Goal: Task Accomplishment & Management: Manage account settings

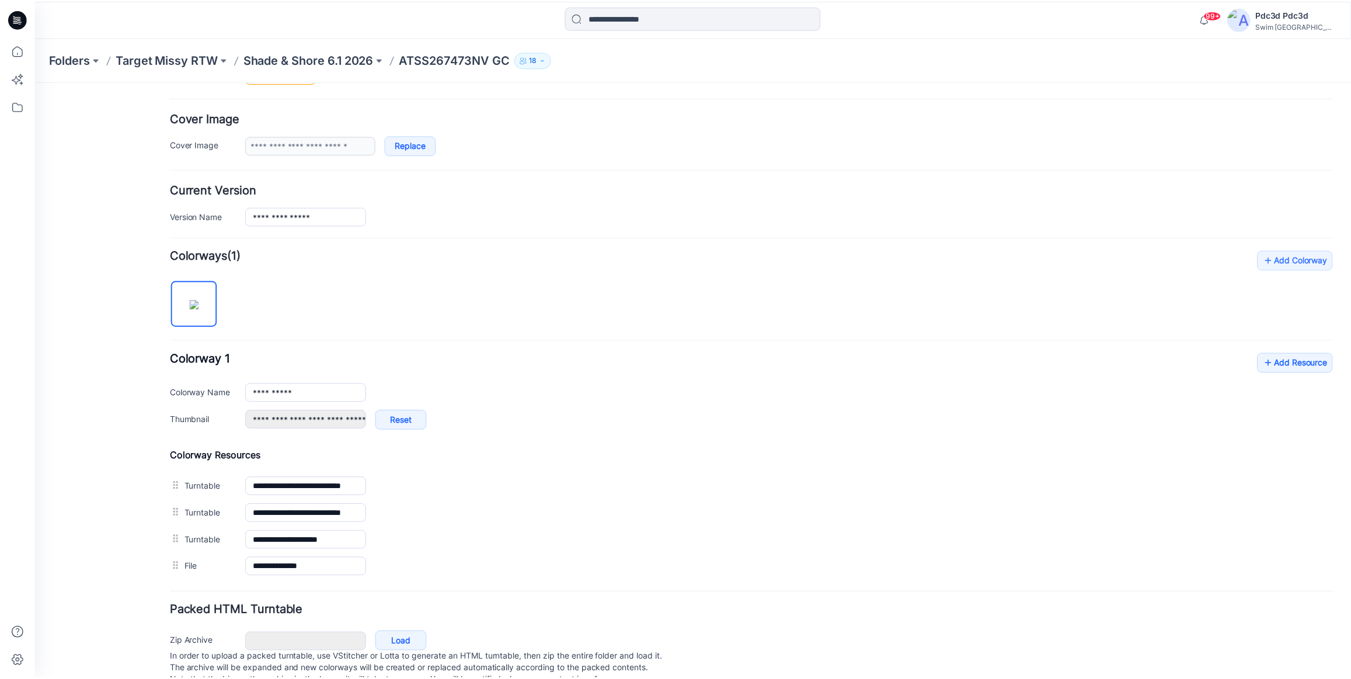
scroll to position [178, 0]
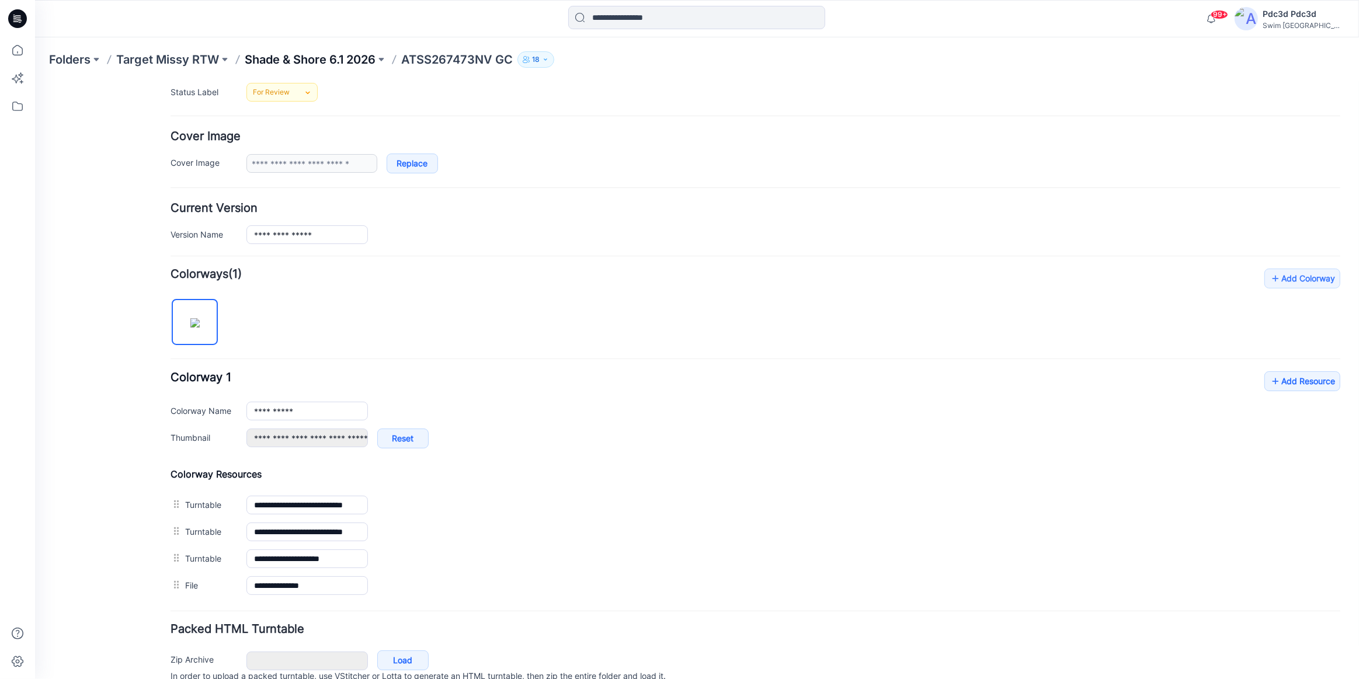
click at [268, 61] on p "Shade & Shore 6.1 2026" at bounding box center [310, 59] width 131 height 16
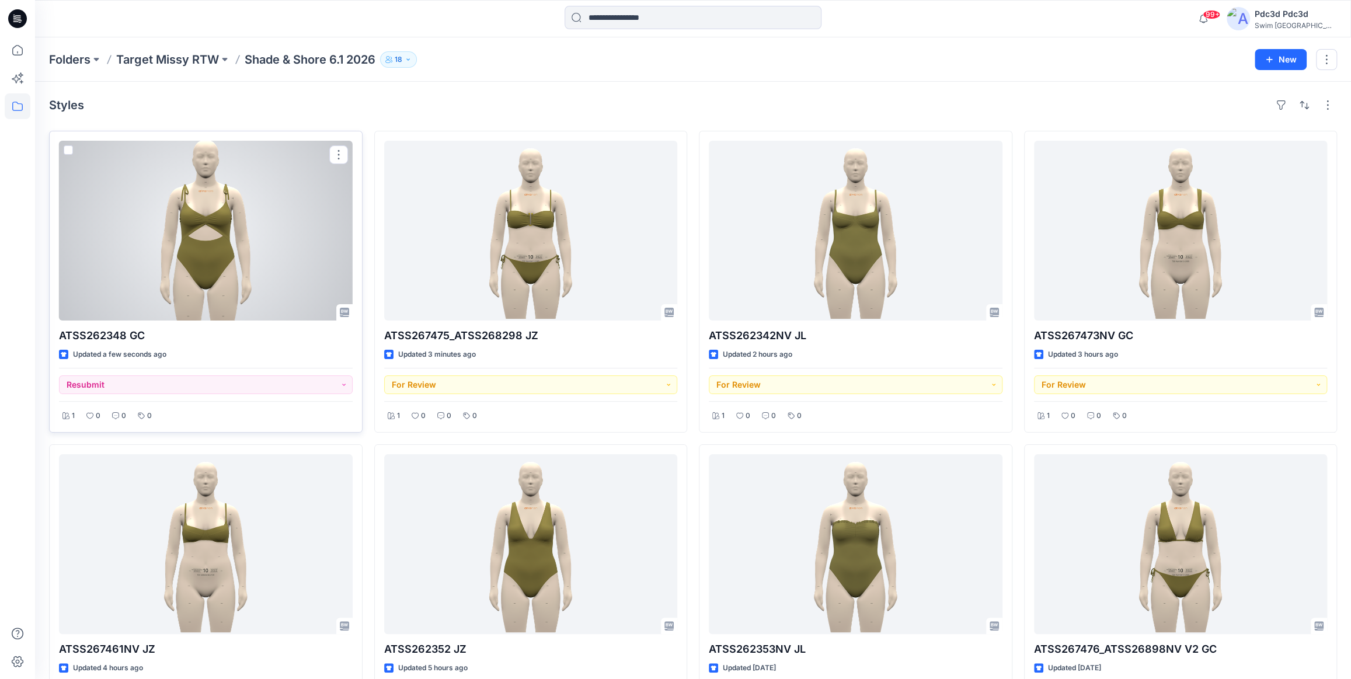
click at [235, 237] on div at bounding box center [206, 231] width 294 height 180
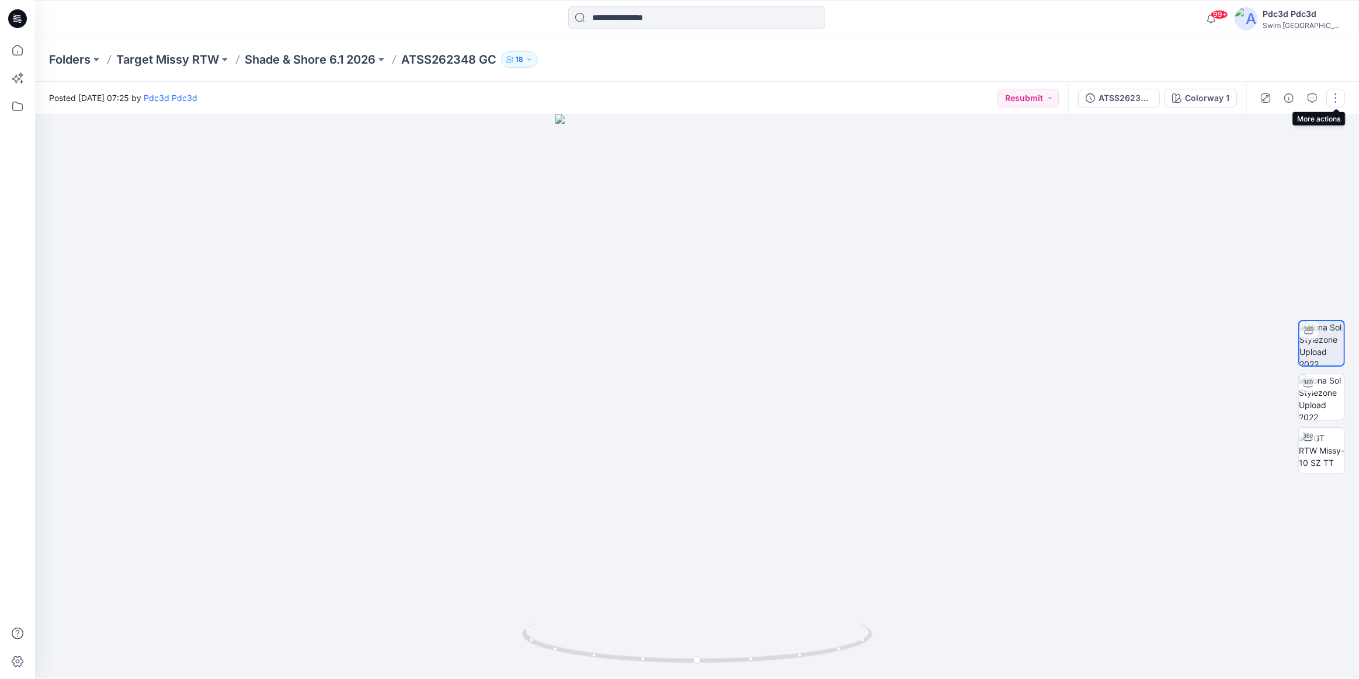
click at [1328, 100] on button "button" at bounding box center [1335, 98] width 19 height 19
click at [1276, 153] on button "Edit" at bounding box center [1286, 158] width 107 height 22
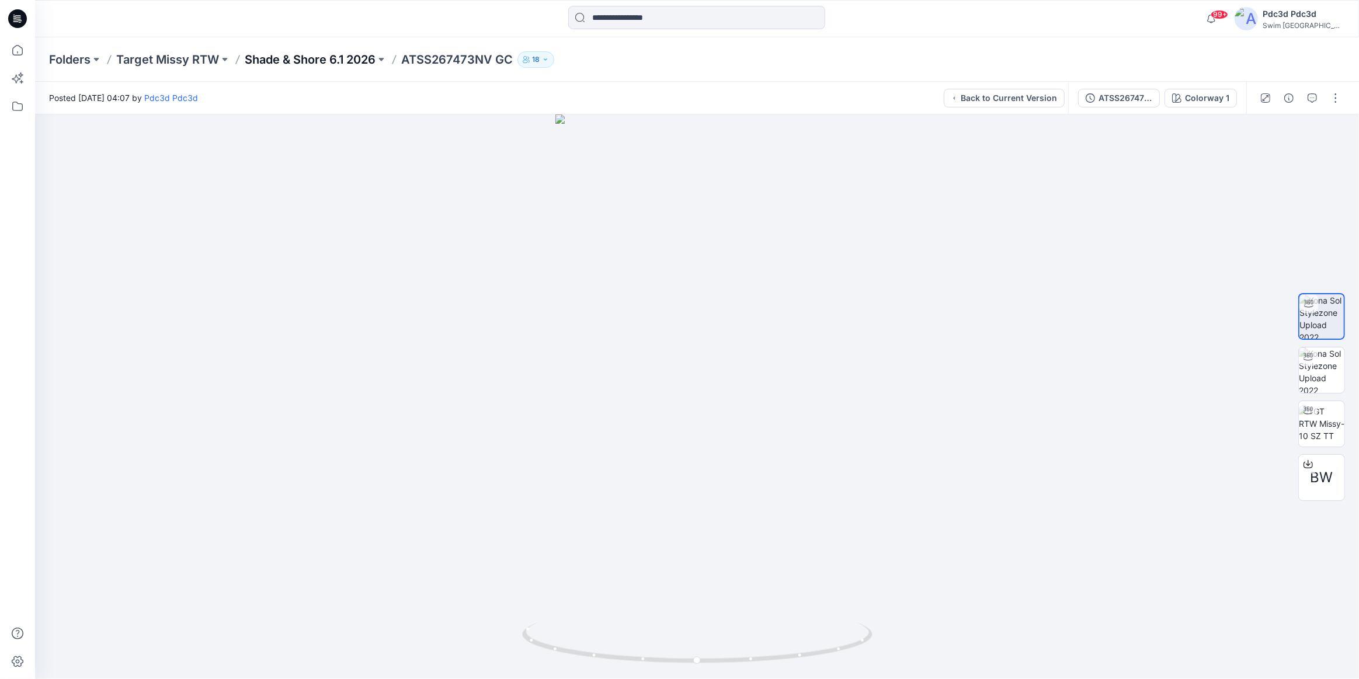
click at [274, 57] on p "Shade & Shore 6.1 2026" at bounding box center [310, 59] width 131 height 16
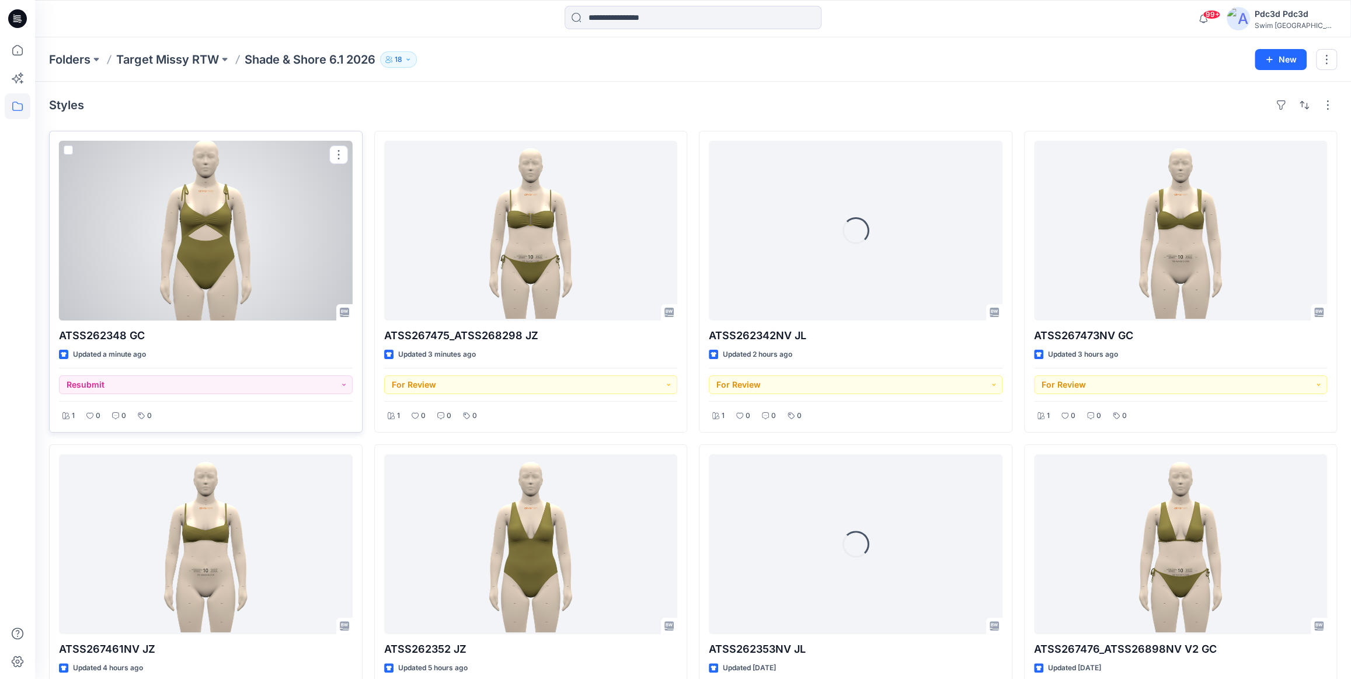
click at [235, 245] on div at bounding box center [206, 231] width 294 height 180
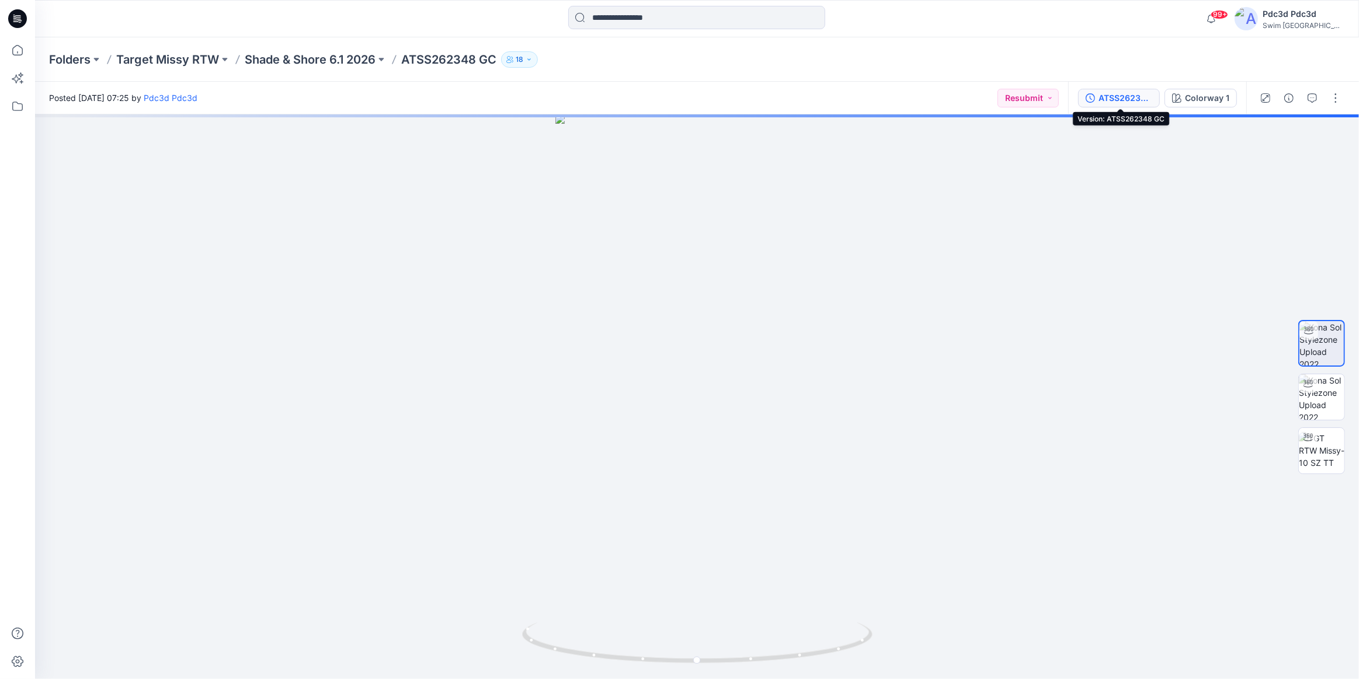
click at [1118, 100] on div "ATSS262348 GC" at bounding box center [1126, 98] width 54 height 13
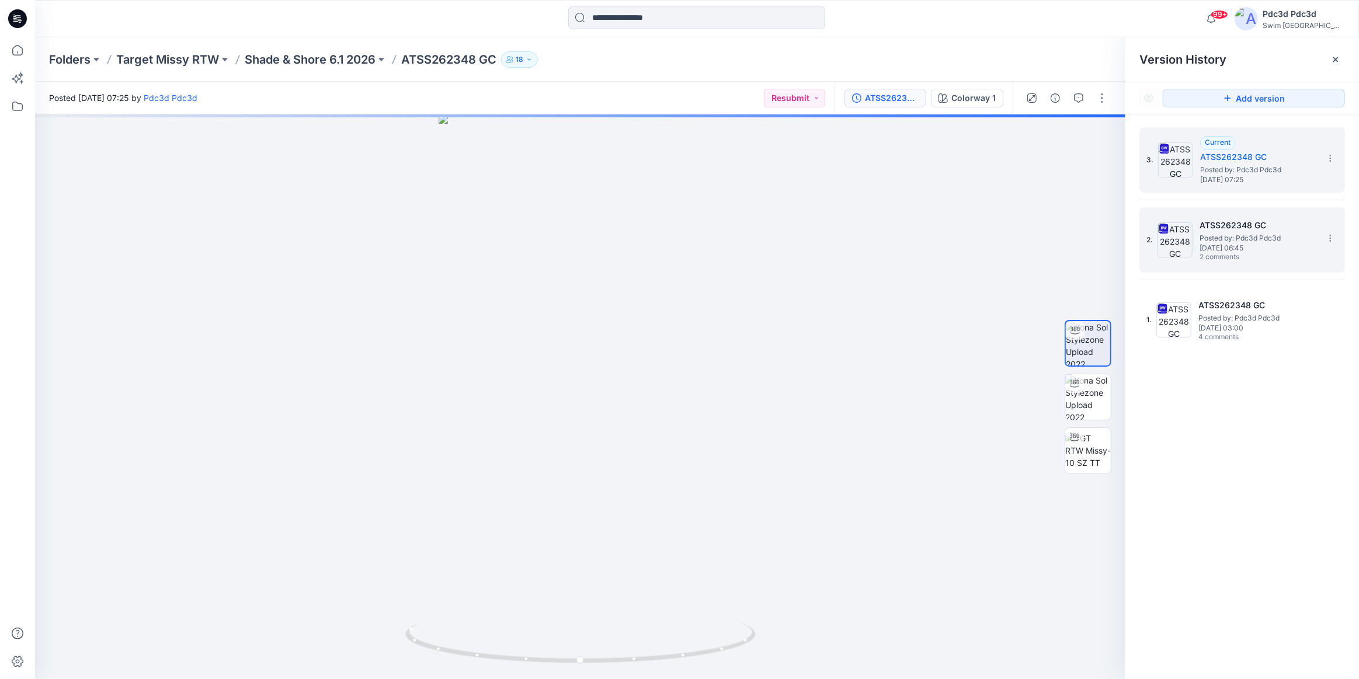
click at [1246, 234] on span "Posted by: Pdc3d Pdc3d" at bounding box center [1258, 238] width 117 height 12
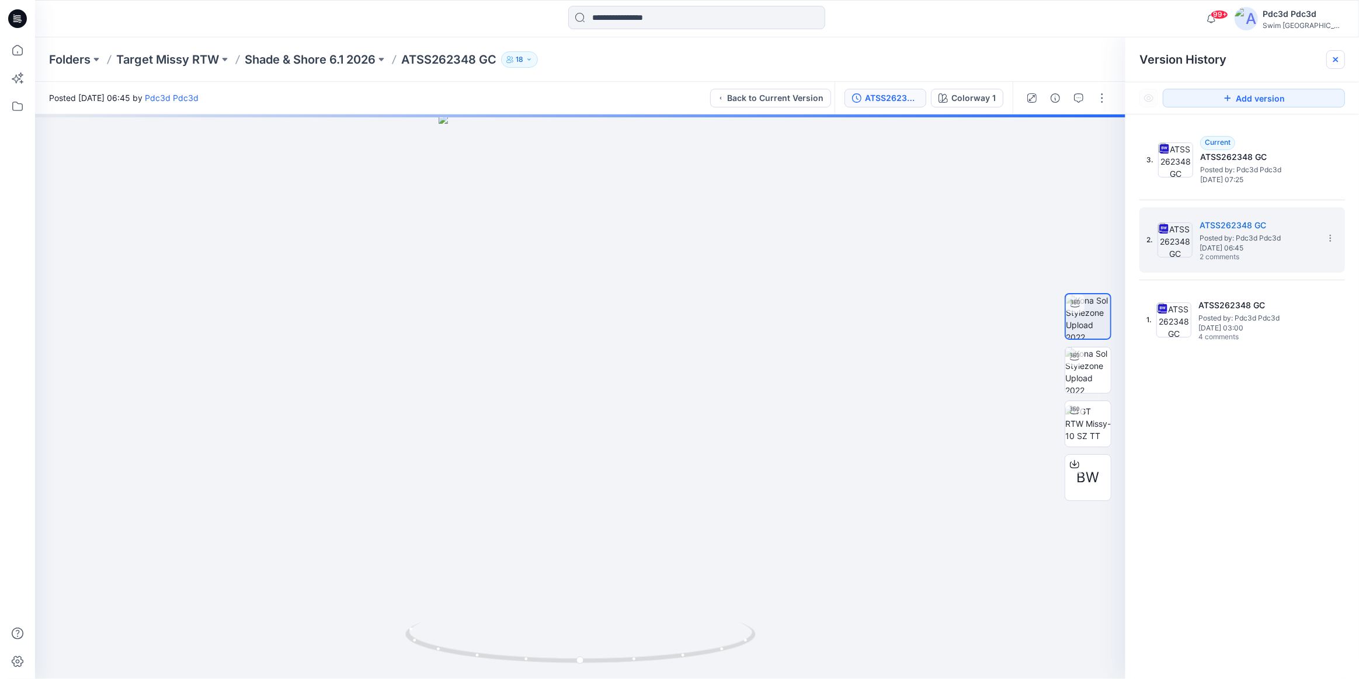
click at [1338, 55] on icon at bounding box center [1335, 59] width 9 height 9
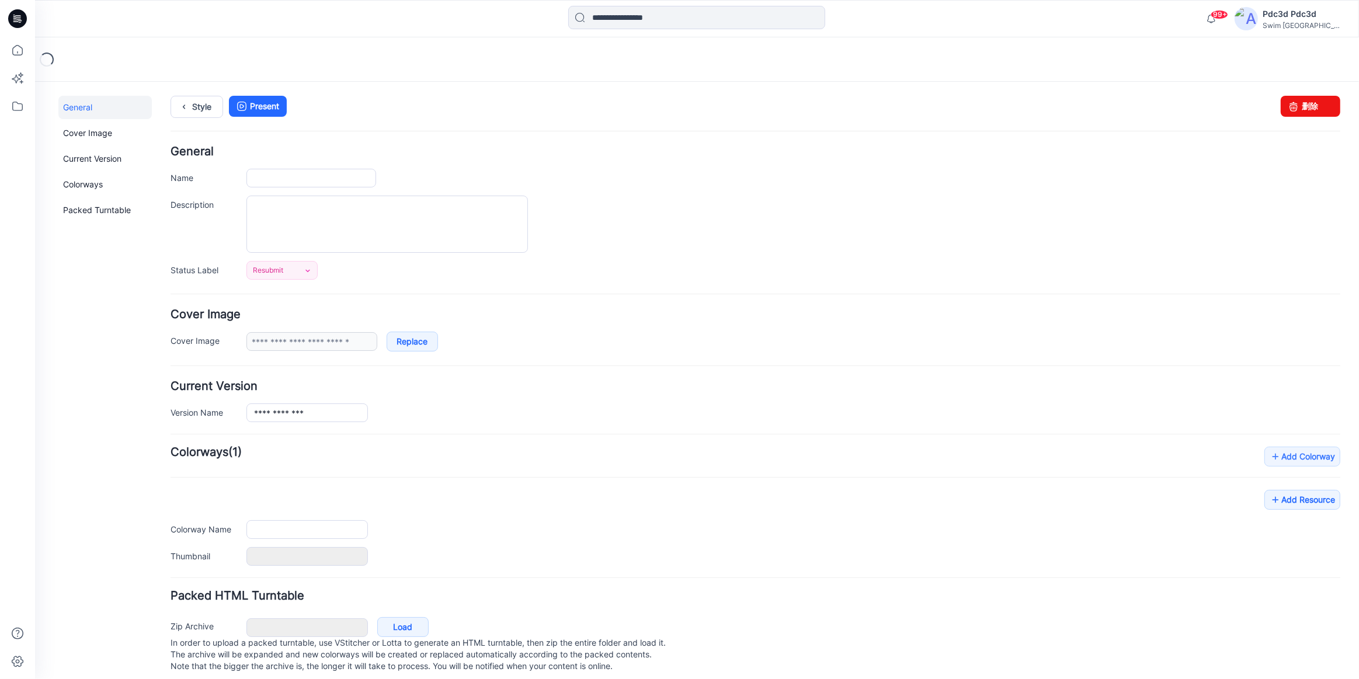
type input "**********"
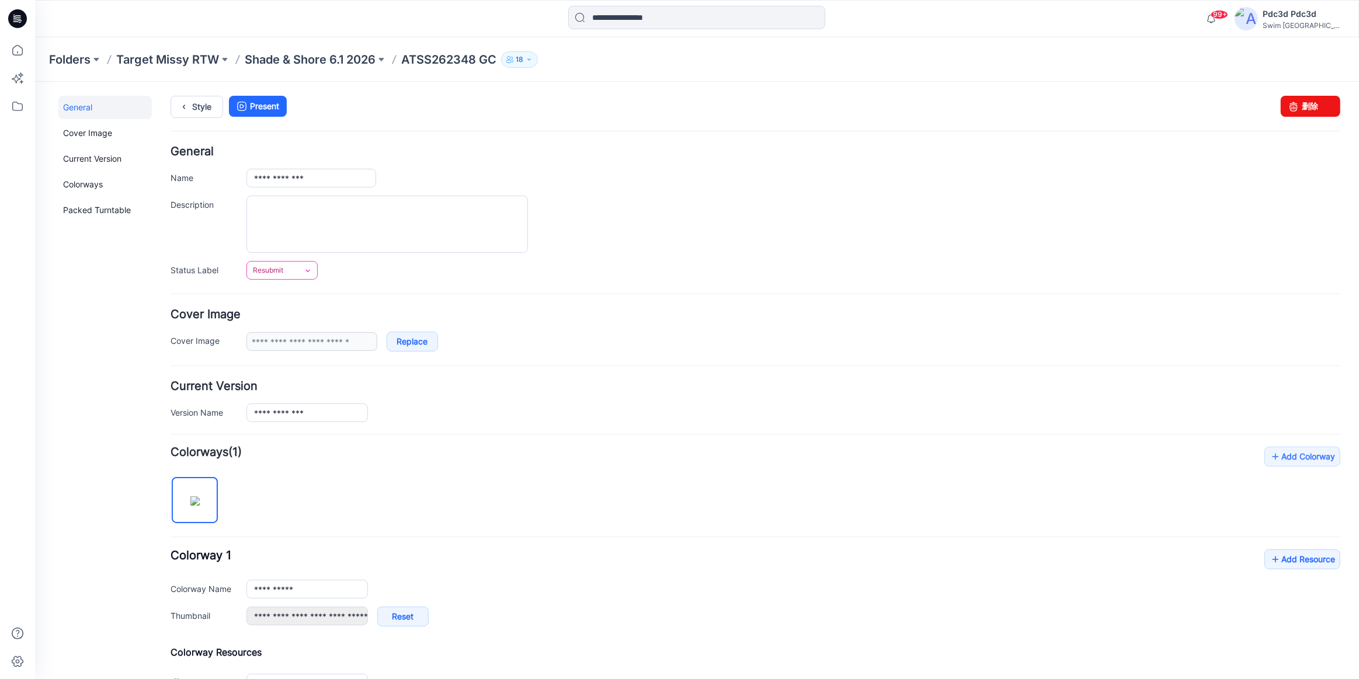
click at [308, 273] on icon at bounding box center [307, 270] width 9 height 9
click at [327, 319] on link "For Review" at bounding box center [295, 320] width 93 height 25
click at [642, 317] on h4 "Cover Image" at bounding box center [756, 313] width 1170 height 11
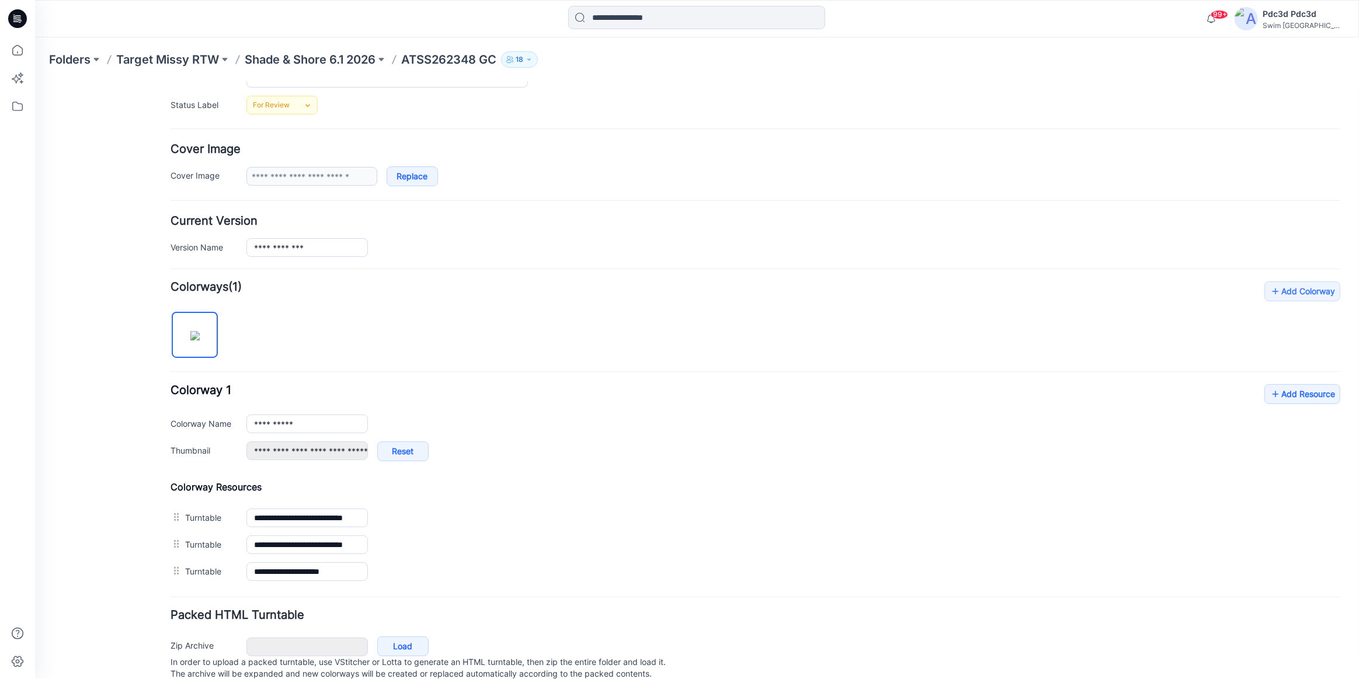
scroll to position [204, 0]
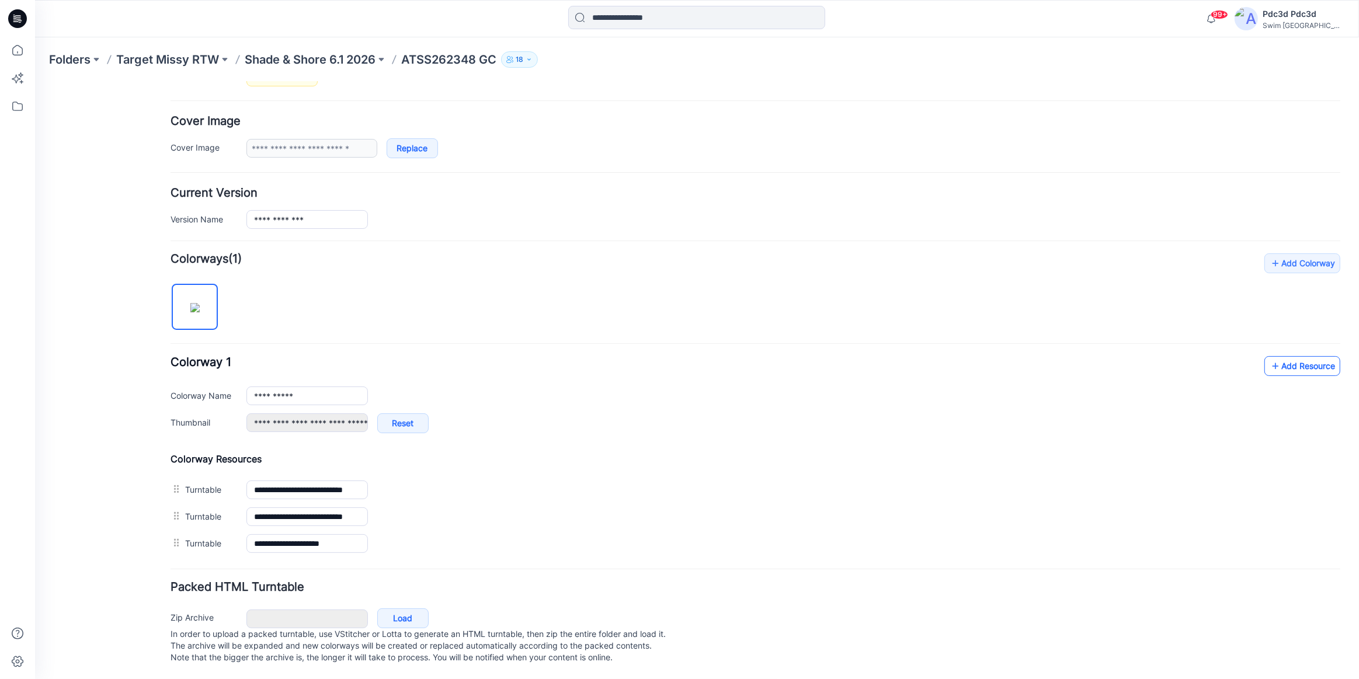
click at [1270, 356] on icon at bounding box center [1276, 365] width 12 height 19
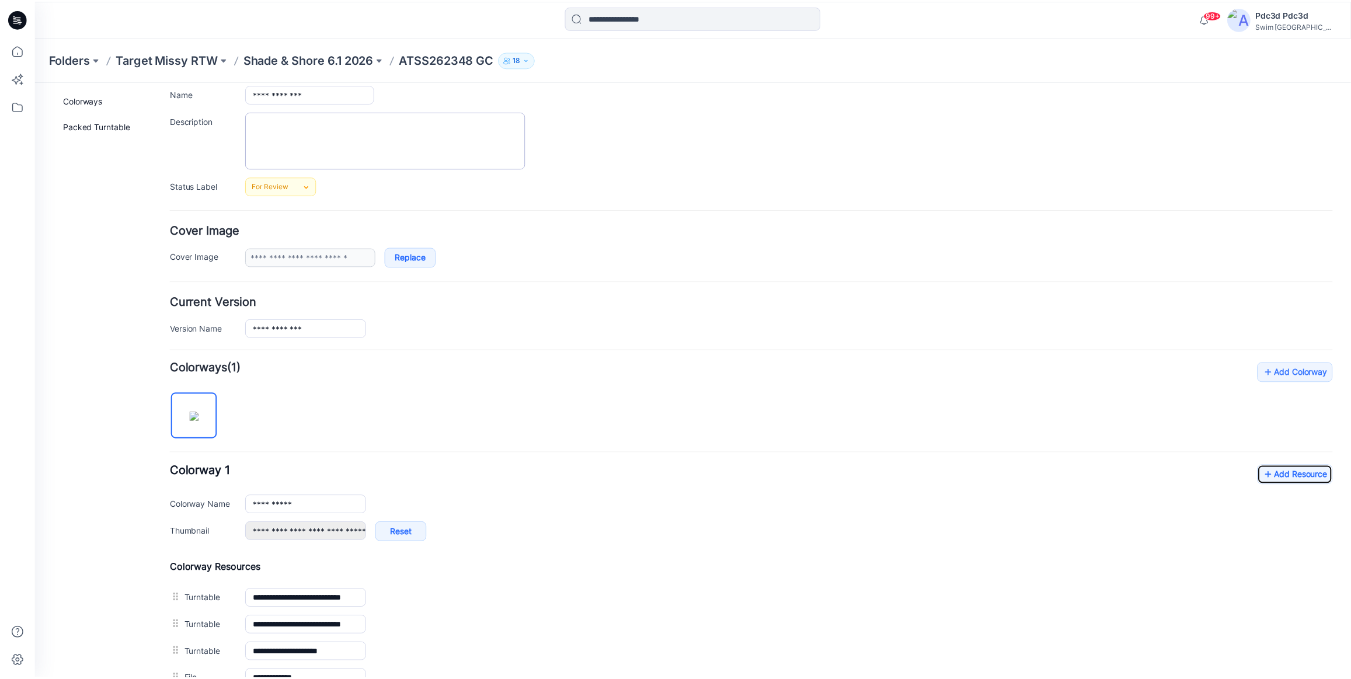
scroll to position [72, 0]
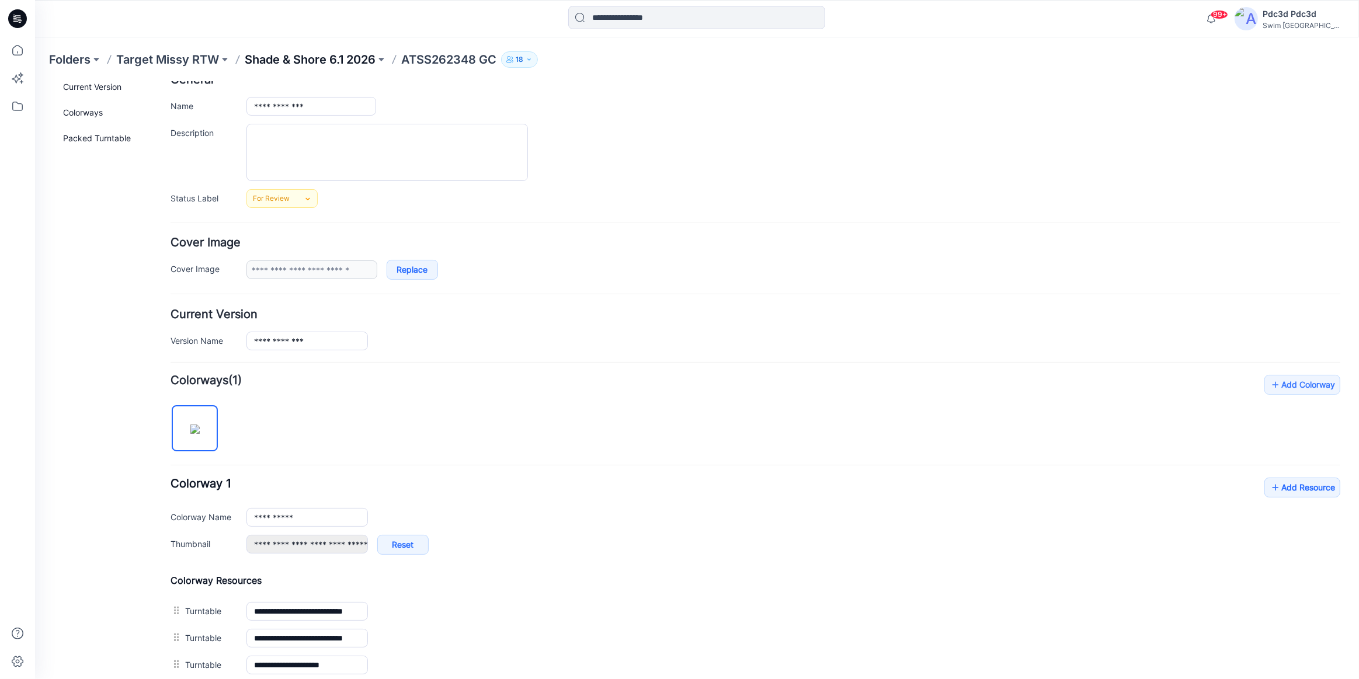
click at [326, 59] on p "Shade & Shore 6.1 2026" at bounding box center [310, 59] width 131 height 16
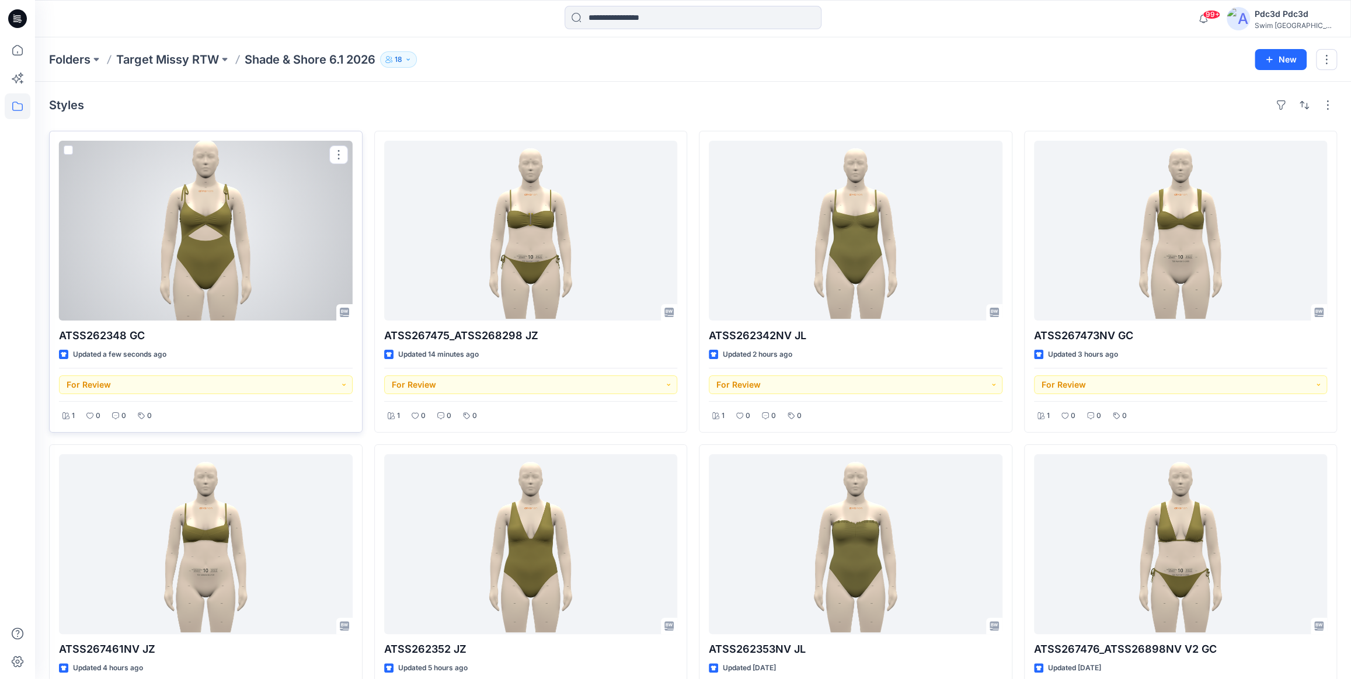
click at [235, 247] on div at bounding box center [206, 231] width 294 height 180
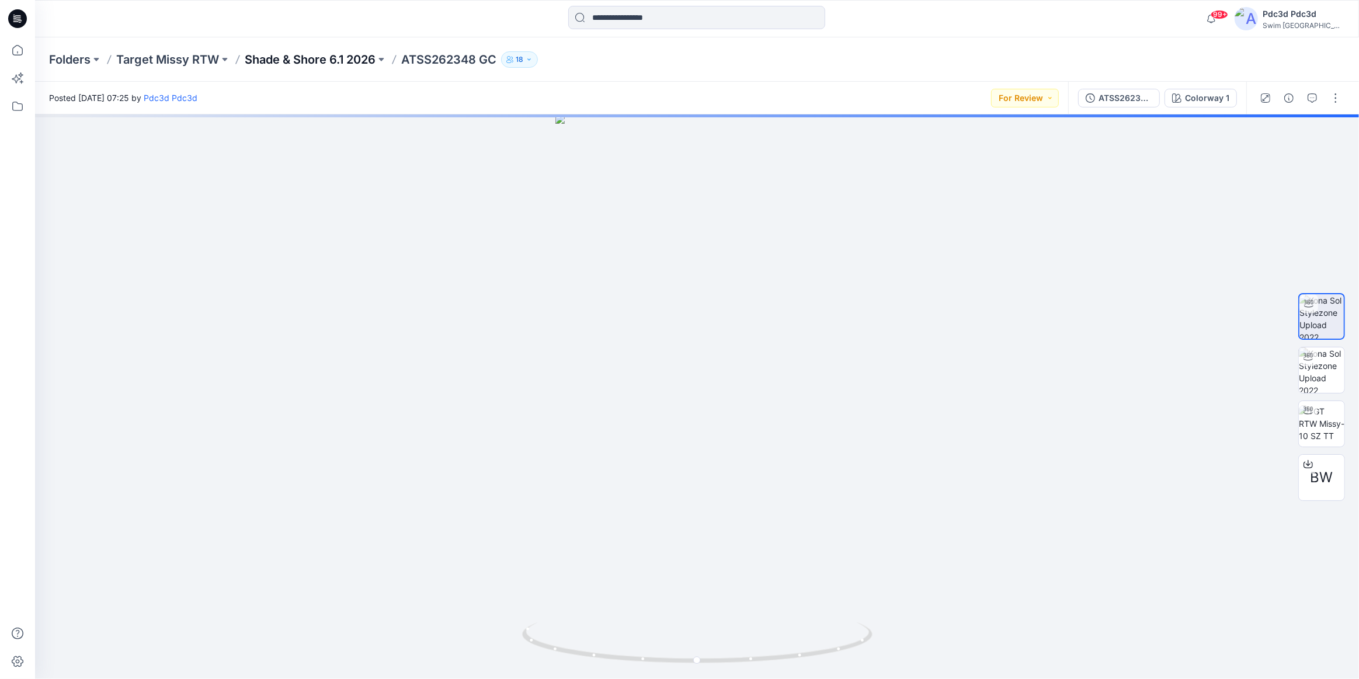
click at [323, 62] on p "Shade & Shore 6.1 2026" at bounding box center [310, 59] width 131 height 16
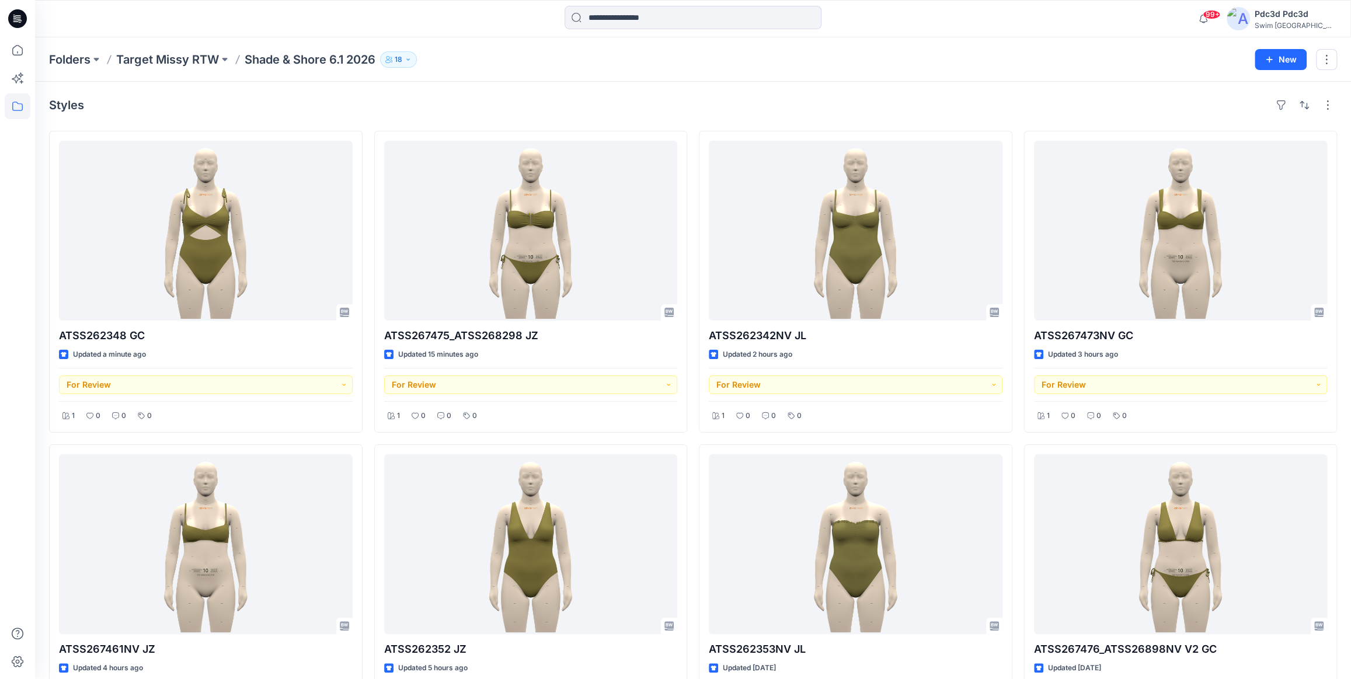
click at [429, 96] on div "Styles" at bounding box center [693, 105] width 1288 height 19
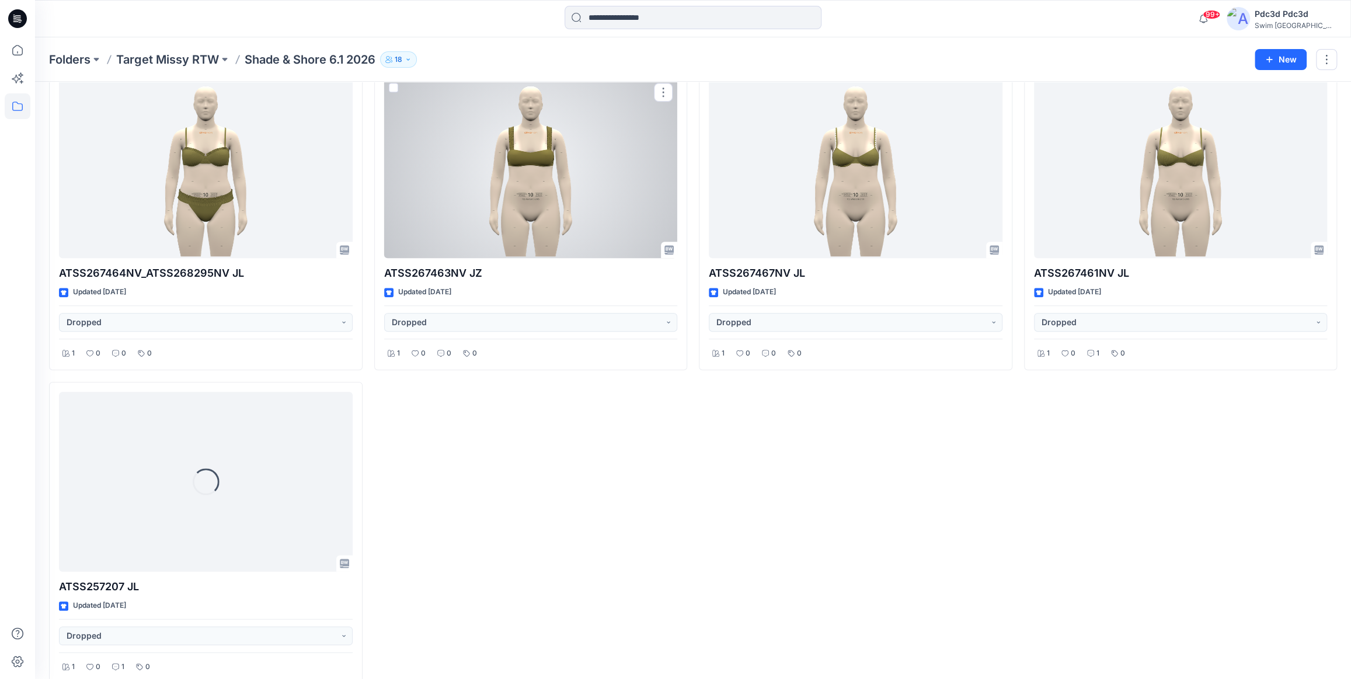
scroll to position [707, 0]
